Goal: Task Accomplishment & Management: Complete application form

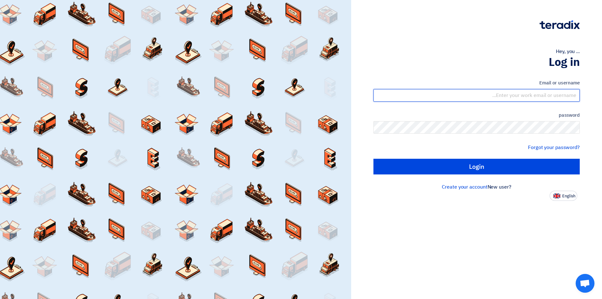
click at [547, 97] on input "text" at bounding box center [476, 95] width 206 height 13
type input "[EMAIL_ADDRESS][DOMAIN_NAME]"
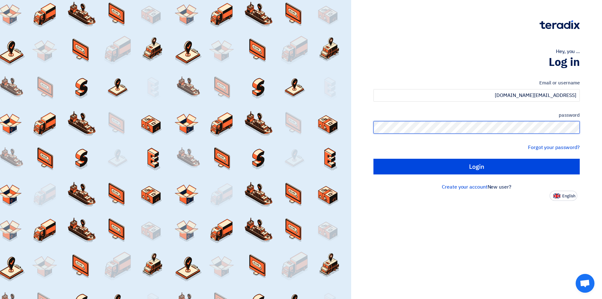
click at [373, 159] on input "Login" at bounding box center [476, 167] width 206 height 16
type input "Sign in"
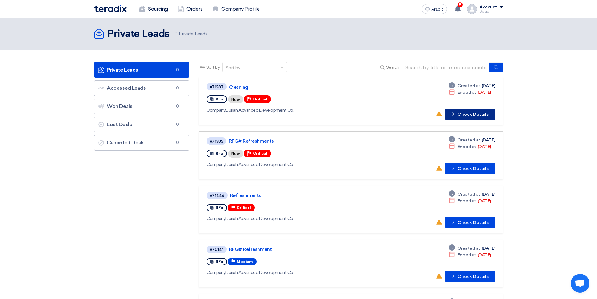
click at [472, 115] on font "Check Details" at bounding box center [473, 114] width 31 height 5
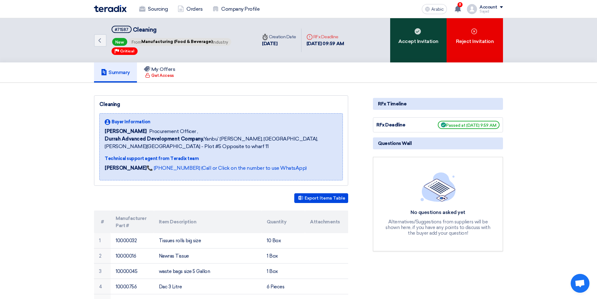
click at [418, 34] on div "Accept Invitation" at bounding box center [418, 40] width 56 height 44
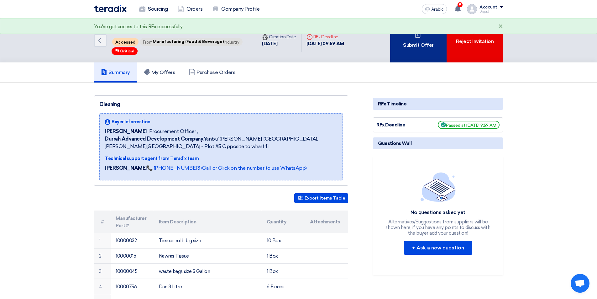
click at [413, 50] on div "Submit Offer" at bounding box center [418, 40] width 56 height 44
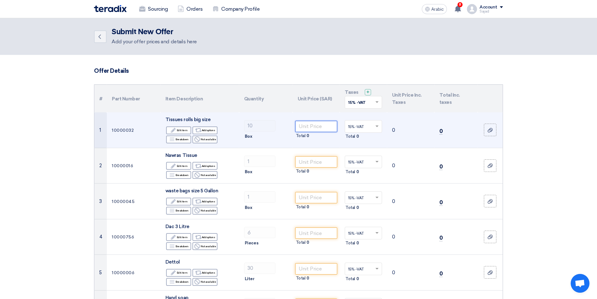
click at [304, 128] on input "number" at bounding box center [316, 126] width 42 height 11
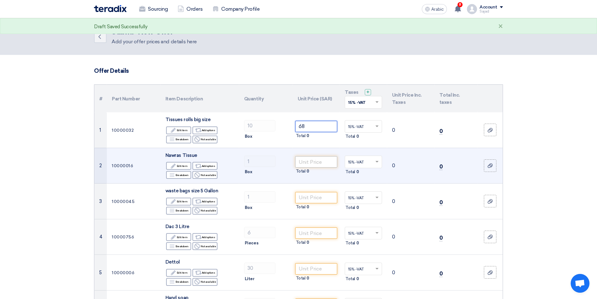
type input "68"
click at [306, 163] on input "number" at bounding box center [316, 161] width 42 height 11
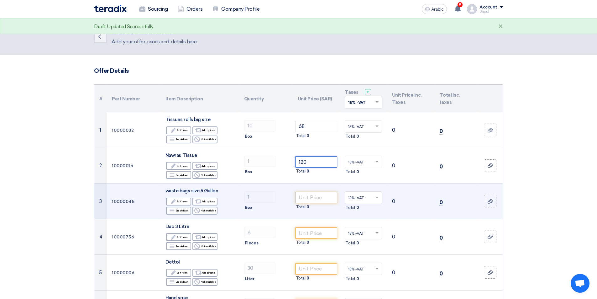
type input "120"
click at [306, 197] on input "number" at bounding box center [316, 197] width 42 height 11
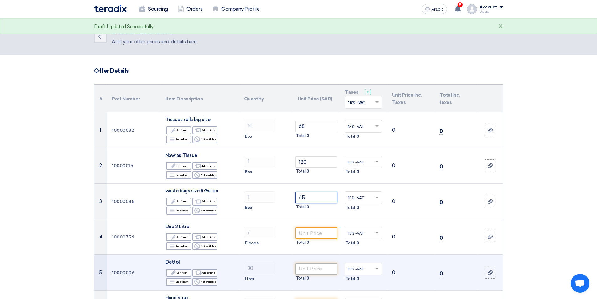
scroll to position [63, 0]
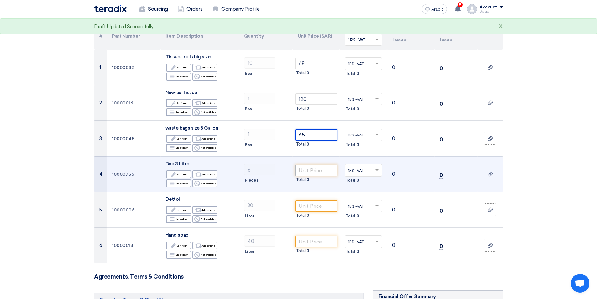
type input "65"
click at [305, 168] on input "number" at bounding box center [316, 170] width 42 height 11
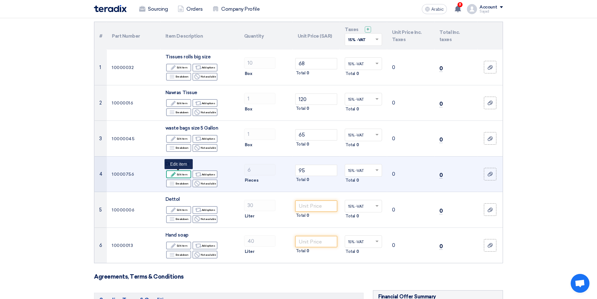
click at [183, 174] on font "Edit item" at bounding box center [182, 174] width 11 height 3
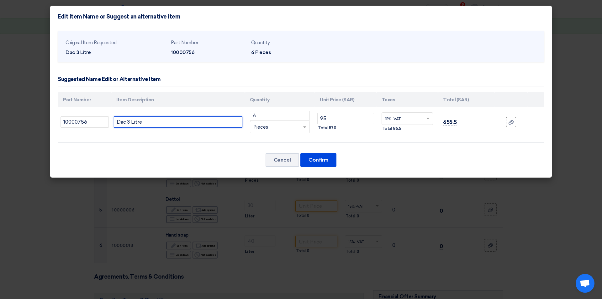
click at [128, 124] on input "Dac 3 Litre" at bounding box center [178, 121] width 129 height 11
click at [286, 159] on font "Cancel" at bounding box center [282, 160] width 17 height 6
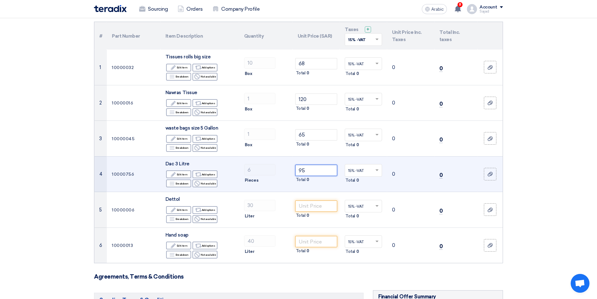
drag, startPoint x: 321, startPoint y: 172, endPoint x: 281, endPoint y: 172, distance: 40.4
click at [281, 172] on tr "4 10000756 Dac 3 Litre Edit Edit item Alternative Add options Breakdown 6" at bounding box center [298, 174] width 408 height 36
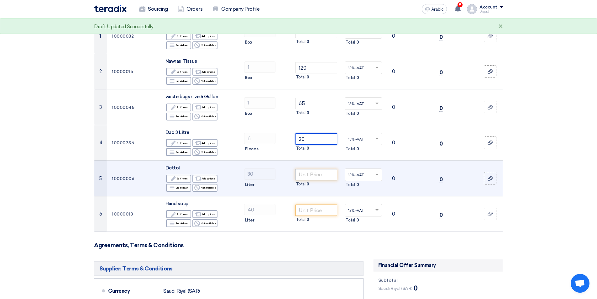
type input "20"
click at [321, 174] on input "number" at bounding box center [316, 174] width 42 height 11
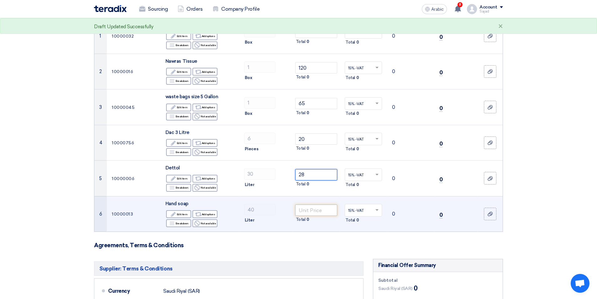
type input "28"
click at [315, 210] on input "number" at bounding box center [316, 209] width 42 height 11
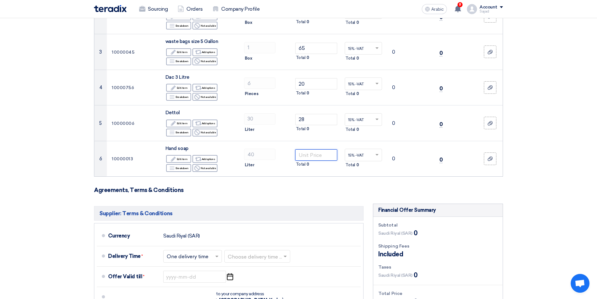
scroll to position [157, 0]
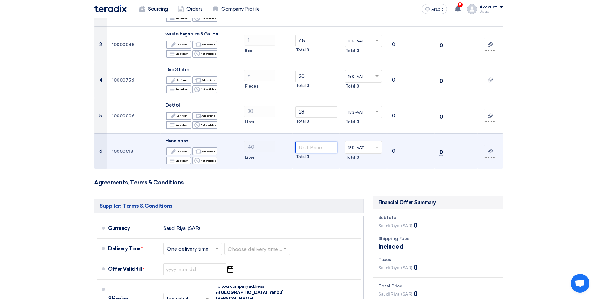
click at [306, 150] on input "number" at bounding box center [316, 147] width 42 height 11
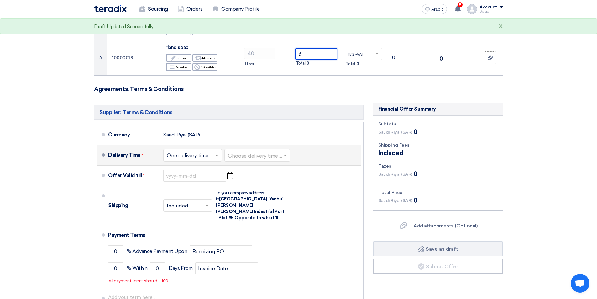
scroll to position [282, 0]
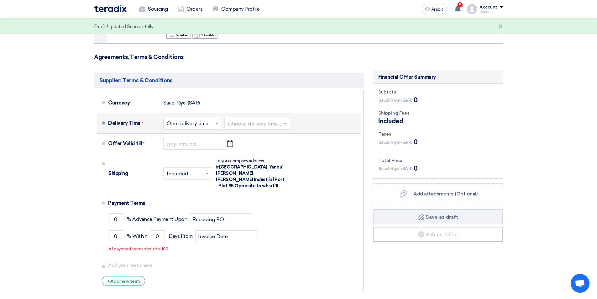
type input "6"
click at [206, 123] on input "text" at bounding box center [193, 123] width 52 height 9
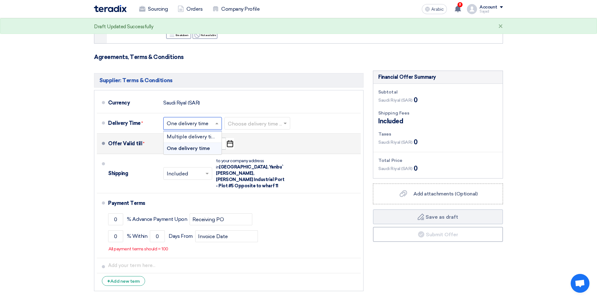
click at [182, 148] on font "One delivery time" at bounding box center [188, 148] width 43 height 6
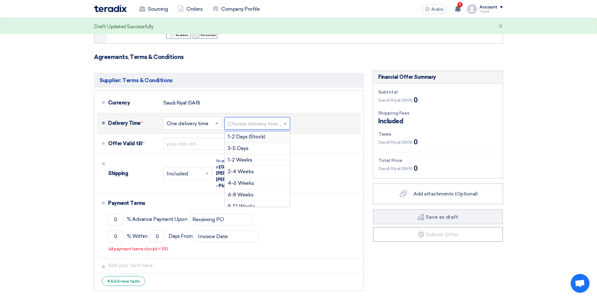
click at [237, 127] on input "text" at bounding box center [258, 123] width 60 height 9
click at [237, 147] on font "3-5 Days" at bounding box center [238, 148] width 21 height 6
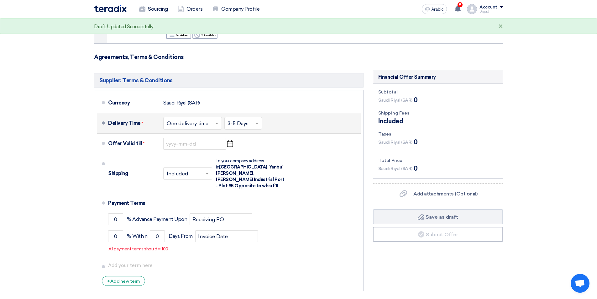
click at [253, 125] on input "text" at bounding box center [243, 123] width 31 height 9
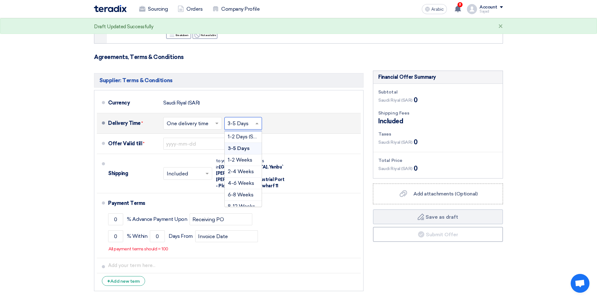
click at [253, 125] on input "text" at bounding box center [243, 123] width 31 height 9
click at [236, 144] on div "3-5 Days" at bounding box center [243, 149] width 37 height 12
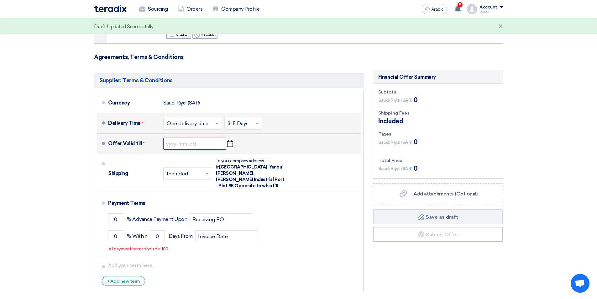
click at [198, 145] on input at bounding box center [194, 144] width 63 height 12
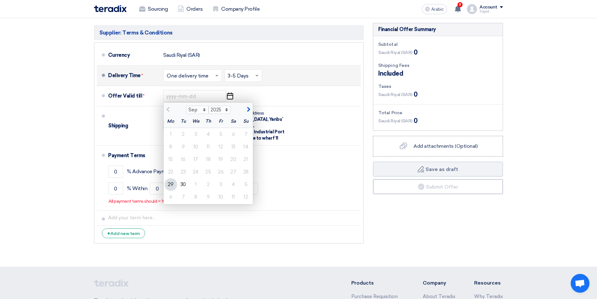
scroll to position [376, 0]
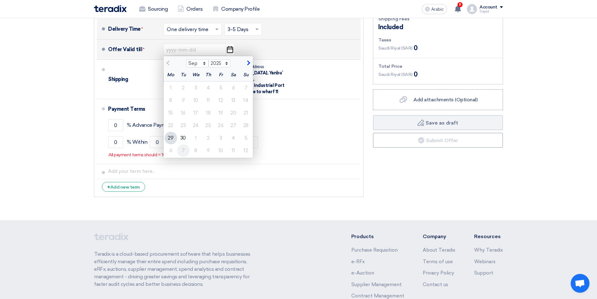
click at [185, 147] on div "7" at bounding box center [183, 150] width 13 height 13
type input "[DATE]"
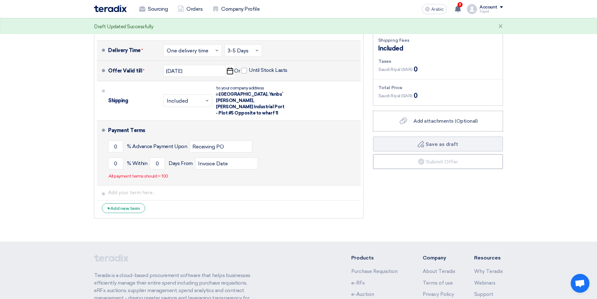
scroll to position [345, 0]
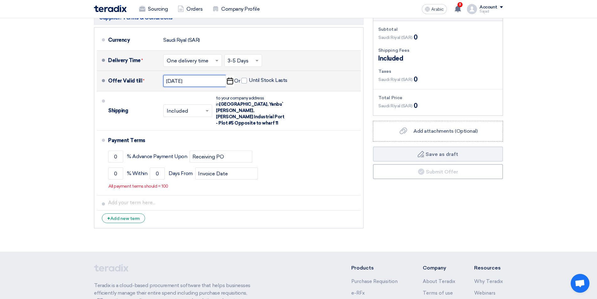
click at [180, 75] on input "[DATE]" at bounding box center [194, 81] width 63 height 12
select select "10"
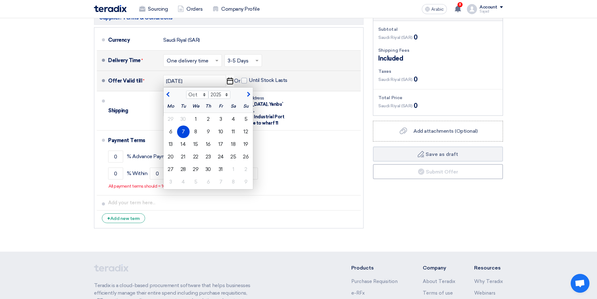
click at [183, 130] on font "7" at bounding box center [183, 132] width 3 height 6
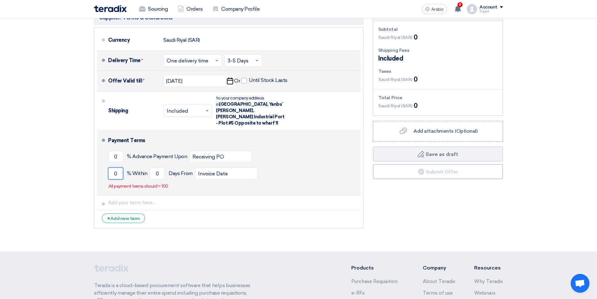
drag, startPoint x: 119, startPoint y: 164, endPoint x: 97, endPoint y: 170, distance: 22.7
click at [98, 170] on li "Payment Terms 0 % Advance Payment Upon Receiving PO 0 % Within 0" at bounding box center [229, 162] width 264 height 65
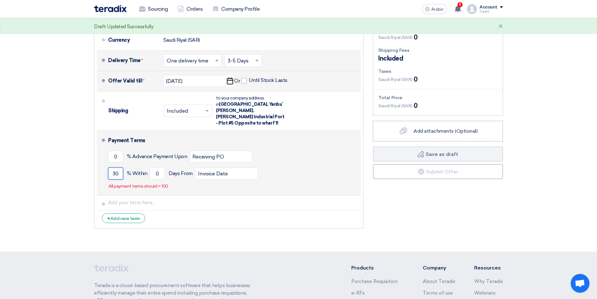
type input "3"
type input "100"
drag, startPoint x: 160, startPoint y: 168, endPoint x: 142, endPoint y: 168, distance: 17.9
click at [148, 168] on div "100 % [DATE] From Invoice Date" at bounding box center [233, 173] width 250 height 17
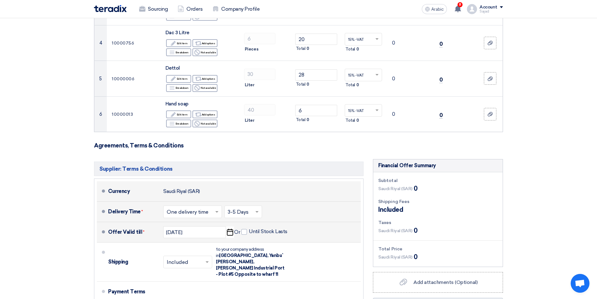
scroll to position [313, 0]
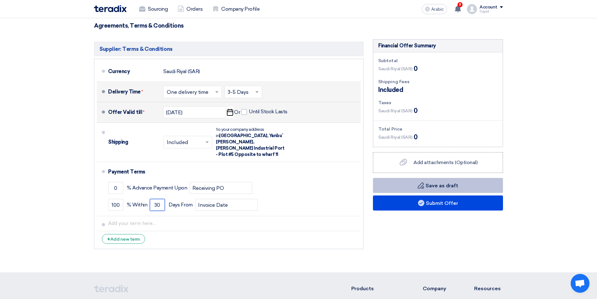
type input "30"
click at [436, 183] on font "Save as draft" at bounding box center [442, 185] width 33 height 6
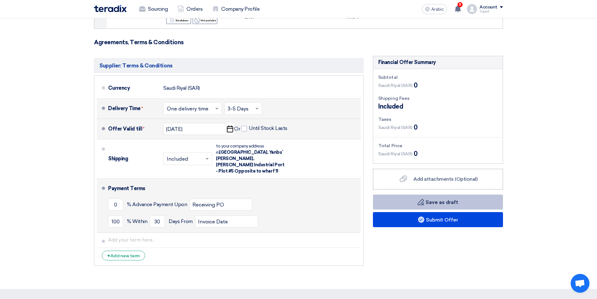
scroll to position [345, 0]
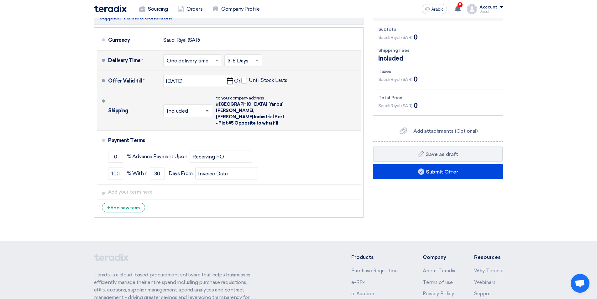
click at [206, 108] on span at bounding box center [208, 111] width 8 height 6
click at [176, 134] on font "Not Included" at bounding box center [183, 136] width 32 height 6
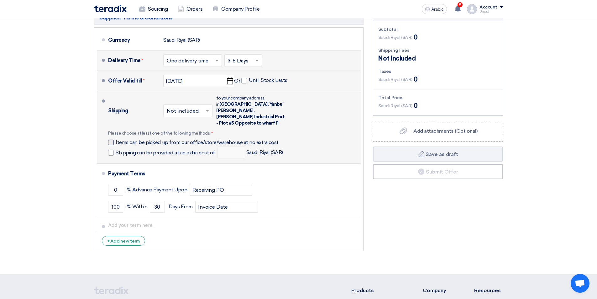
click at [113, 139] on div at bounding box center [111, 142] width 6 height 6
click at [116, 139] on input "Items can be picked up from our office/store/warehouse at no extra cost" at bounding box center [199, 145] width 166 height 12
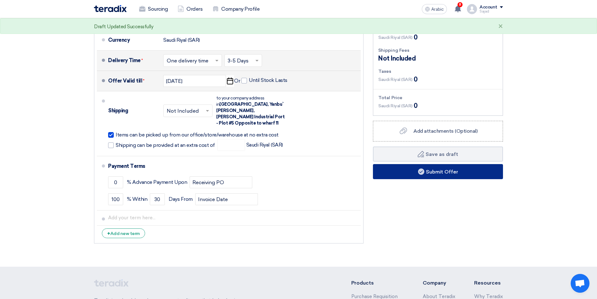
click at [420, 168] on icon at bounding box center [421, 171] width 6 height 6
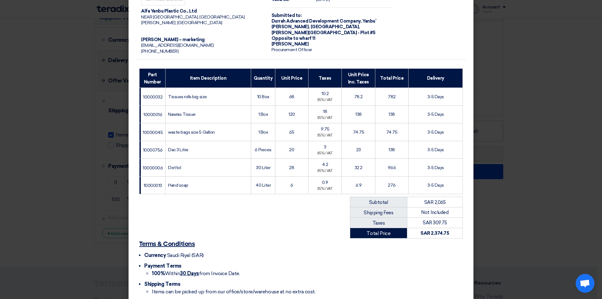
scroll to position [72, 0]
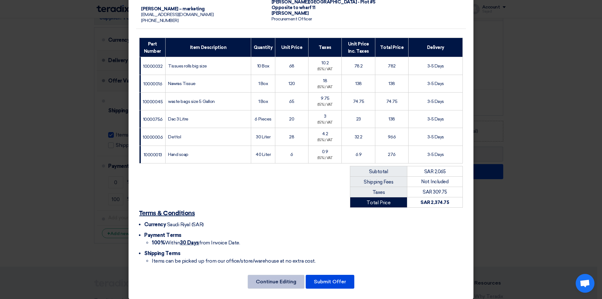
click at [273, 278] on font "Continue Editing" at bounding box center [276, 281] width 40 height 6
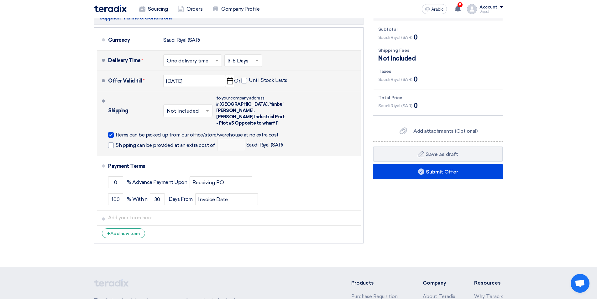
click at [112, 132] on div at bounding box center [111, 135] width 6 height 6
click at [116, 131] on input "Items can be picked up from our office/store/warehouse at no extra cost" at bounding box center [199, 137] width 166 height 12
checkbox input "false"
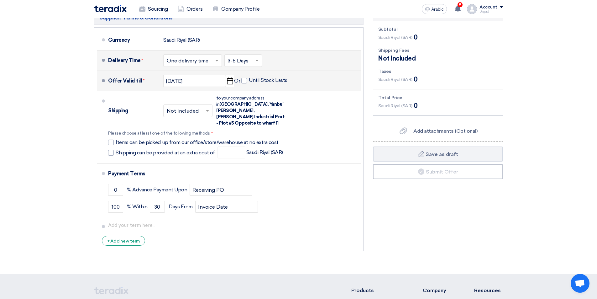
drag, startPoint x: 194, startPoint y: 110, endPoint x: 191, endPoint y: 104, distance: 6.3
click at [192, 107] on input "text" at bounding box center [188, 111] width 43 height 9
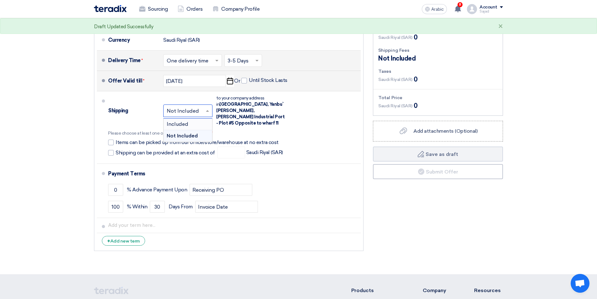
click at [187, 122] on font "Included" at bounding box center [178, 124] width 22 height 6
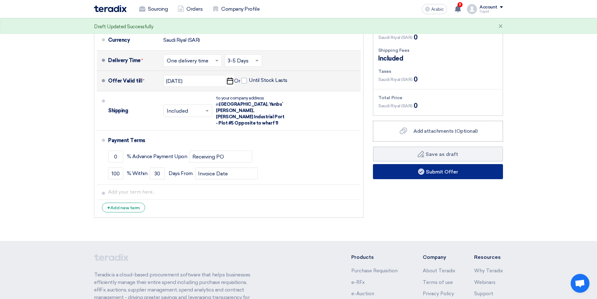
click at [435, 172] on font "Submit Offer" at bounding box center [442, 172] width 32 height 6
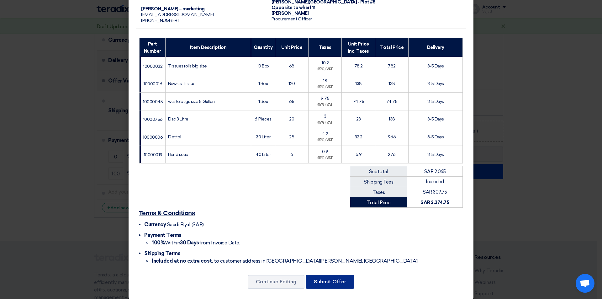
click at [333, 278] on font "Submit Offer" at bounding box center [330, 281] width 32 height 6
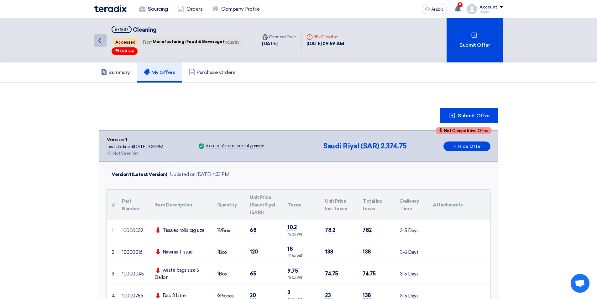
click at [97, 42] on icon "Back" at bounding box center [100, 41] width 8 height 8
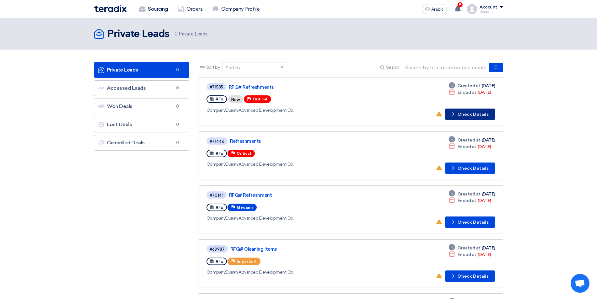
click at [466, 115] on font "Check Details" at bounding box center [473, 114] width 31 height 5
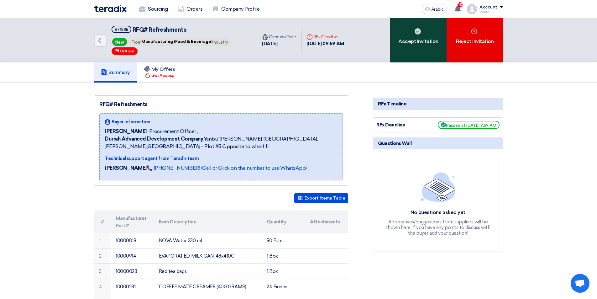
click at [433, 45] on font "Accept Invitation" at bounding box center [418, 42] width 40 height 8
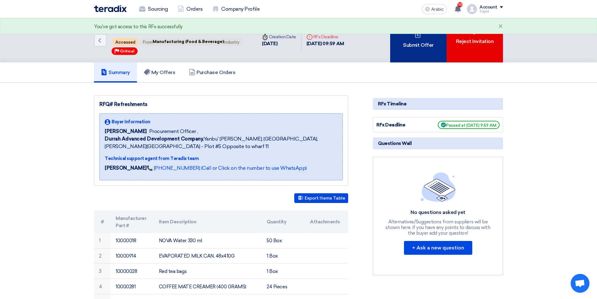
click at [429, 46] on font "Submit Offer" at bounding box center [418, 45] width 30 height 6
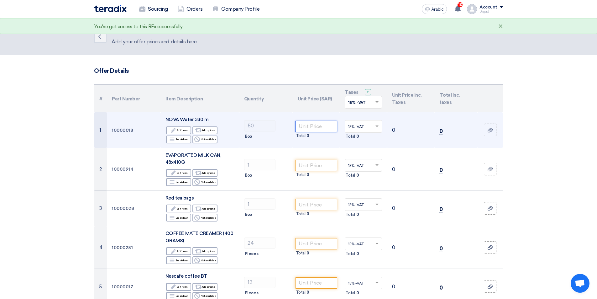
click at [319, 126] on input "number" at bounding box center [316, 126] width 42 height 11
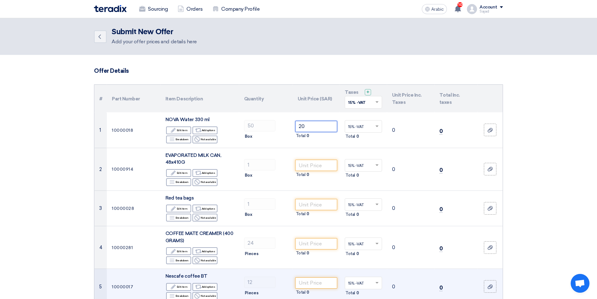
type input "20"
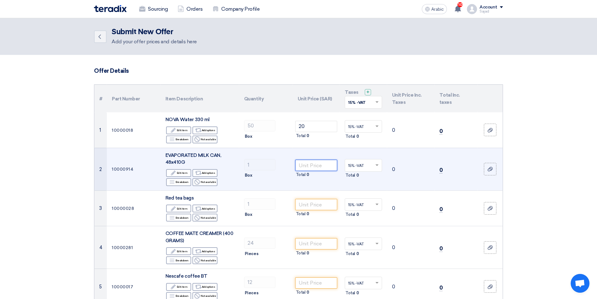
click at [311, 165] on input "number" at bounding box center [316, 165] width 42 height 11
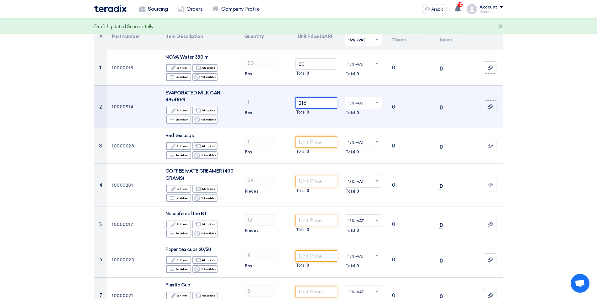
scroll to position [63, 0]
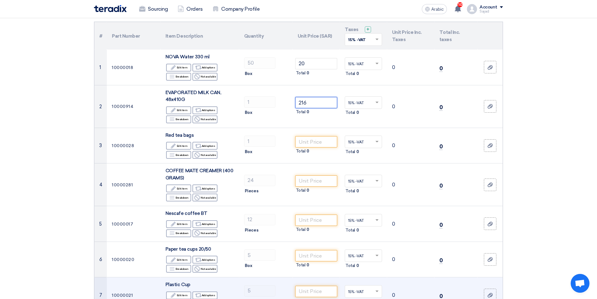
type input "216"
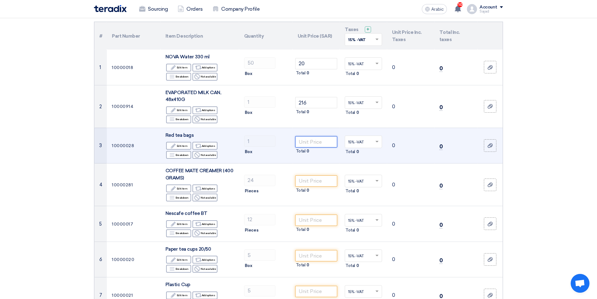
click at [311, 136] on input "number" at bounding box center [316, 141] width 42 height 11
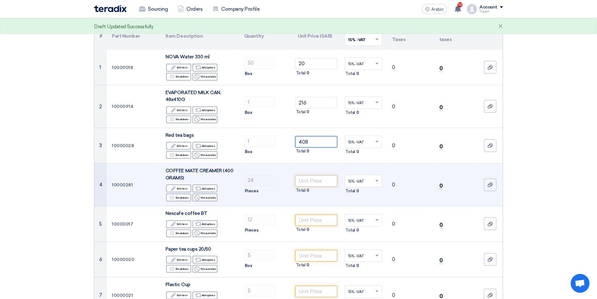
type input "408"
click at [307, 178] on input "number" at bounding box center [316, 180] width 42 height 11
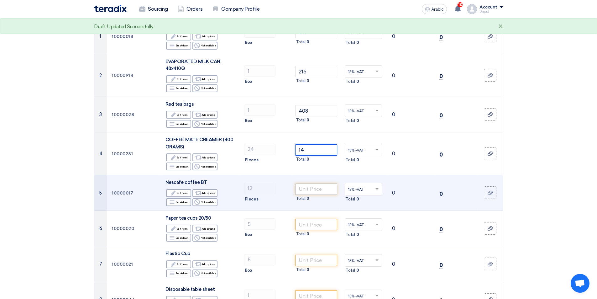
scroll to position [94, 0]
type input "14"
click at [306, 186] on input "number" at bounding box center [316, 188] width 42 height 11
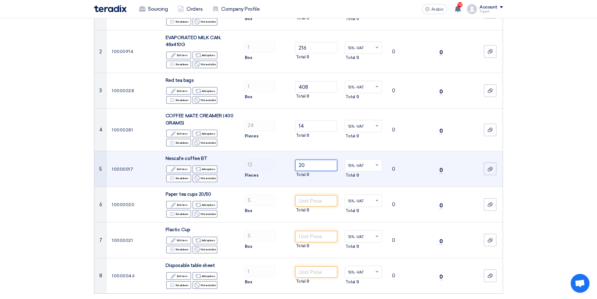
scroll to position [157, 0]
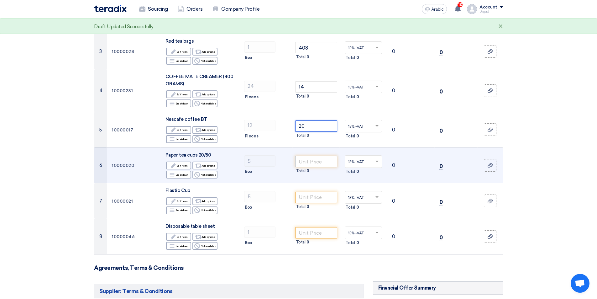
type input "20"
click at [313, 165] on input "number" at bounding box center [316, 161] width 42 height 11
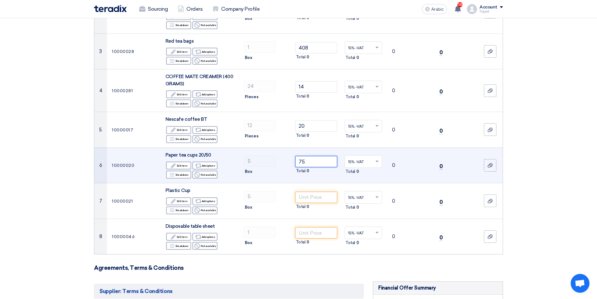
drag, startPoint x: 308, startPoint y: 163, endPoint x: 228, endPoint y: 174, distance: 80.6
click at [240, 172] on tr "6 10000020 Paper tea cups 20/50 Edit Edit item Alternative Add options Breakdow…" at bounding box center [298, 165] width 408 height 36
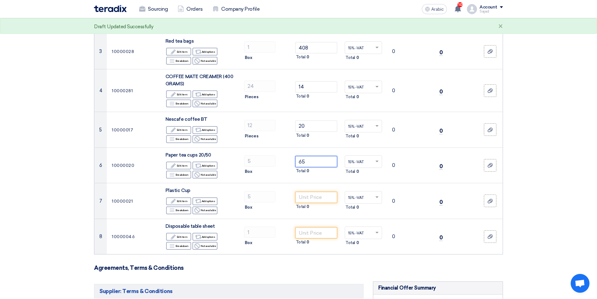
type input "65"
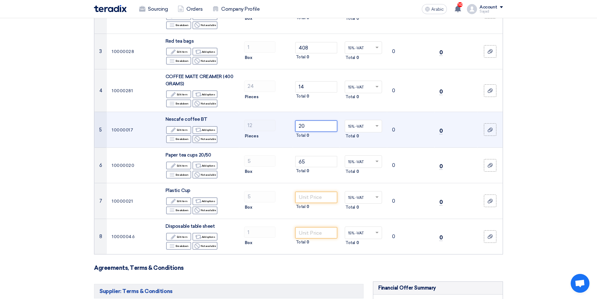
drag, startPoint x: 312, startPoint y: 124, endPoint x: 221, endPoint y: 139, distance: 92.7
click at [234, 137] on tr "5 10000017 Nescafe coffee BT Edit Edit item Alternative Add options Breakdown R…" at bounding box center [298, 130] width 408 height 36
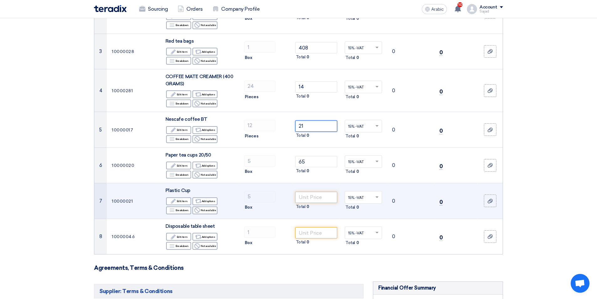
type input "21"
click at [303, 197] on input "number" at bounding box center [316, 196] width 42 height 11
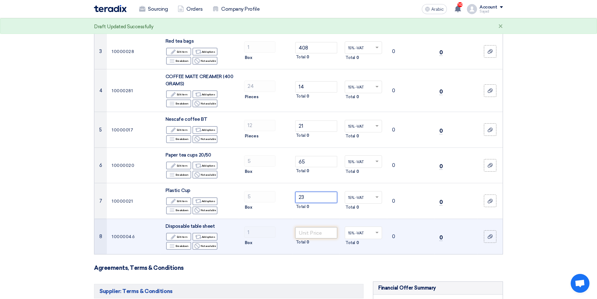
type input "23"
click at [307, 230] on input "number" at bounding box center [316, 232] width 42 height 11
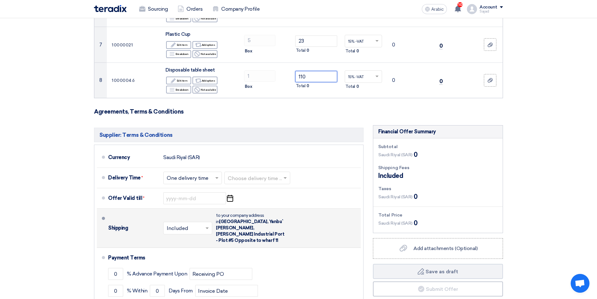
scroll to position [313, 0]
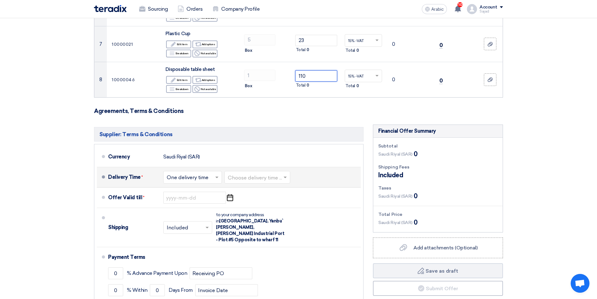
type input "110"
click at [250, 174] on input "text" at bounding box center [258, 177] width 60 height 9
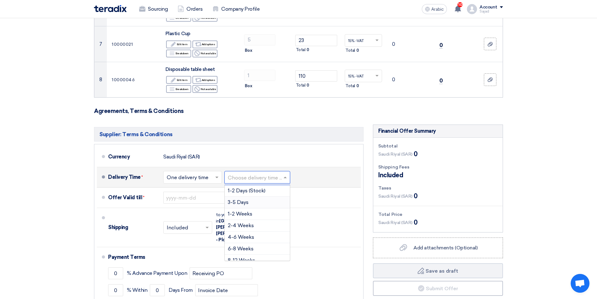
click at [248, 202] on font "3-5 Days" at bounding box center [238, 202] width 21 height 6
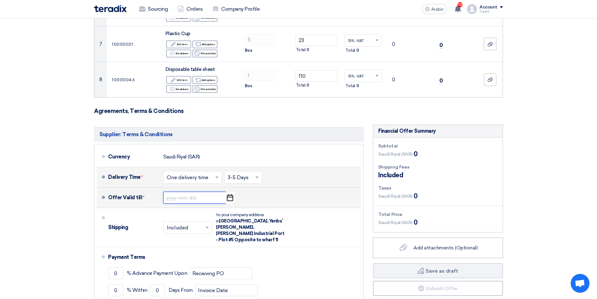
click at [198, 200] on input at bounding box center [194, 197] width 63 height 12
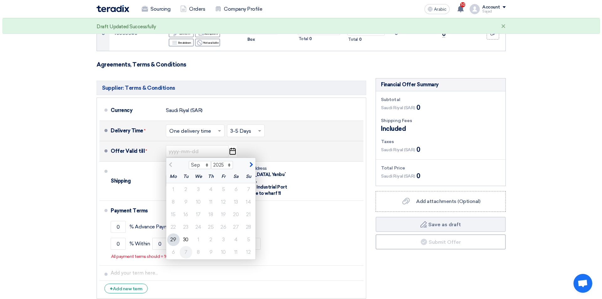
scroll to position [376, 0]
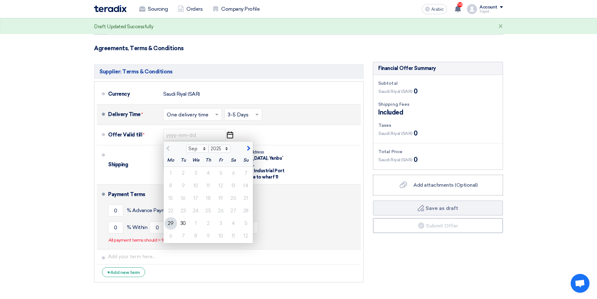
click at [185, 235] on div "7" at bounding box center [183, 235] width 13 height 13
type input "[DATE]"
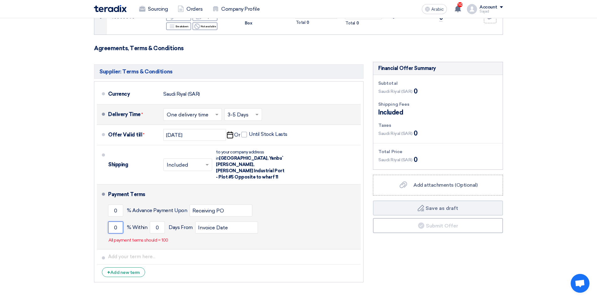
drag, startPoint x: 121, startPoint y: 223, endPoint x: 104, endPoint y: 228, distance: 17.3
click at [104, 228] on li "Payment Terms 0 % Advance Payment Upon Receiving PO 0 % Within 0" at bounding box center [229, 216] width 264 height 65
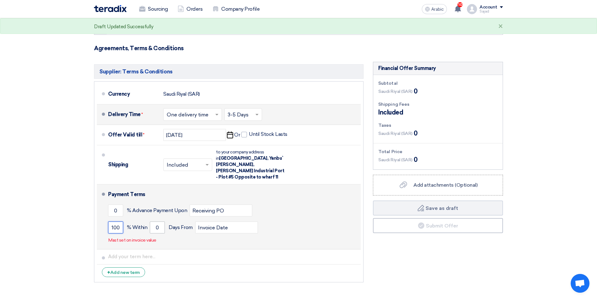
type input "100"
drag, startPoint x: 160, startPoint y: 222, endPoint x: 126, endPoint y: 229, distance: 34.4
click at [134, 227] on div "100 % [DATE] From Invoice Date" at bounding box center [233, 227] width 250 height 17
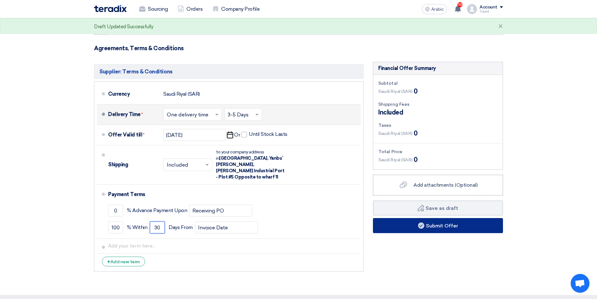
type input "30"
click at [425, 231] on button "Submit Offer" at bounding box center [438, 225] width 130 height 15
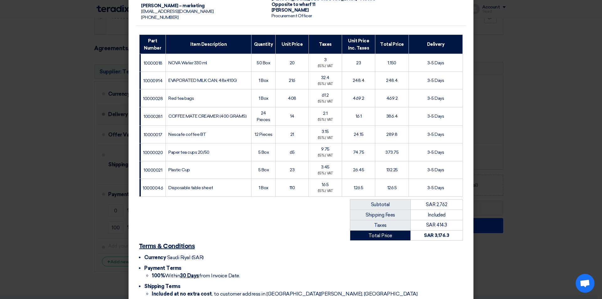
scroll to position [108, 0]
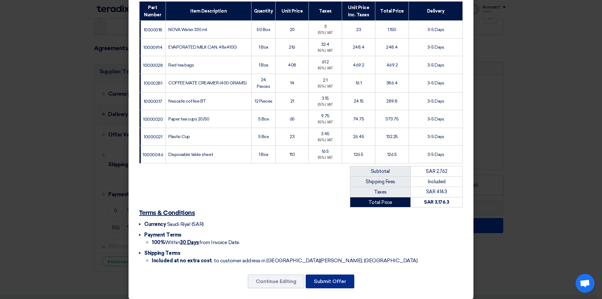
click at [318, 278] on font "Submit Offer" at bounding box center [330, 281] width 32 height 6
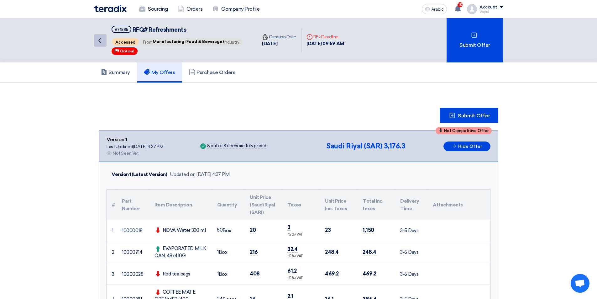
click at [102, 36] on link "Back" at bounding box center [100, 40] width 13 height 13
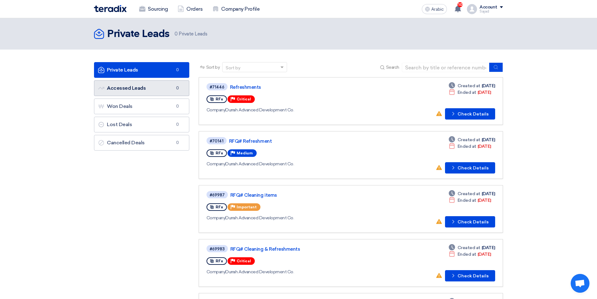
click at [126, 88] on font "Accessed Leads" at bounding box center [126, 88] width 39 height 6
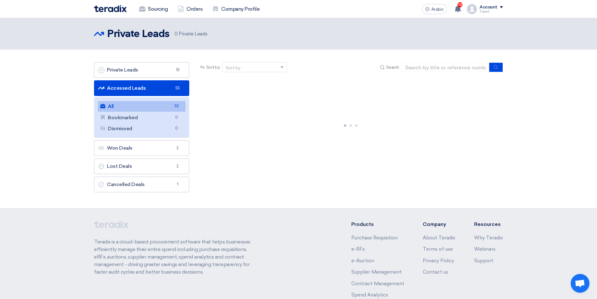
click at [127, 107] on link "All All 55" at bounding box center [142, 106] width 88 height 11
